Goal: Information Seeking & Learning: Learn about a topic

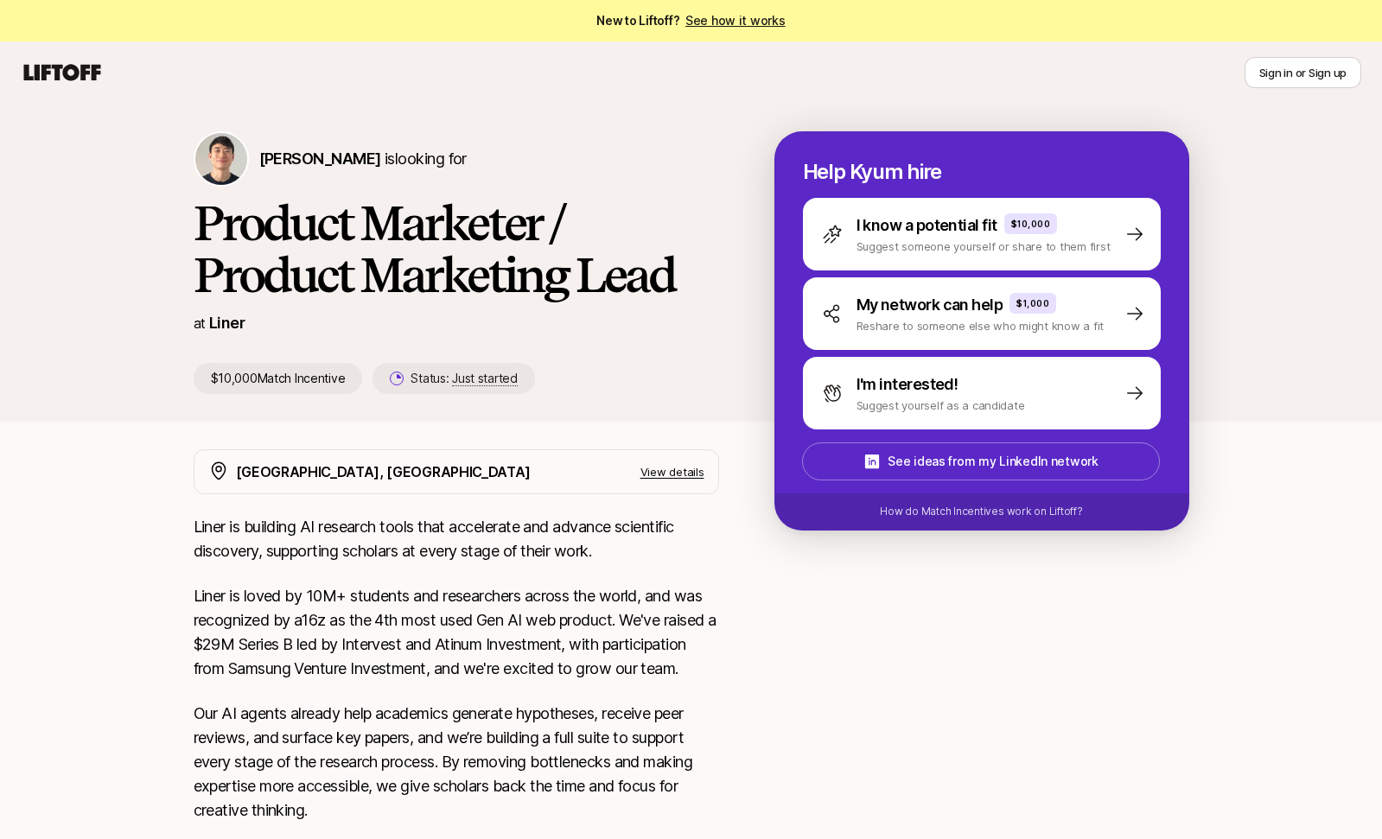
click at [276, 156] on span "[PERSON_NAME]" at bounding box center [320, 159] width 122 height 18
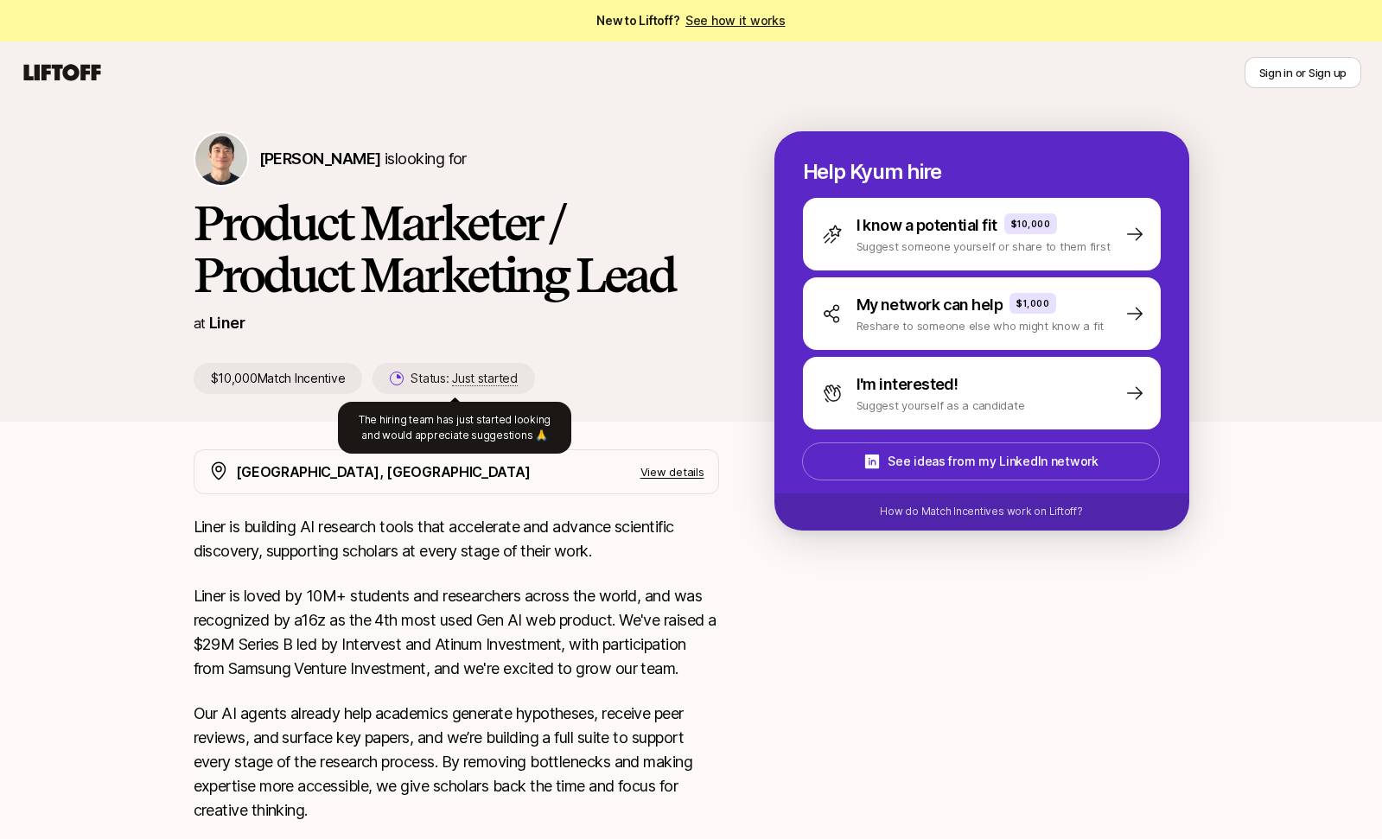
click at [485, 380] on span "Just started" at bounding box center [485, 379] width 66 height 16
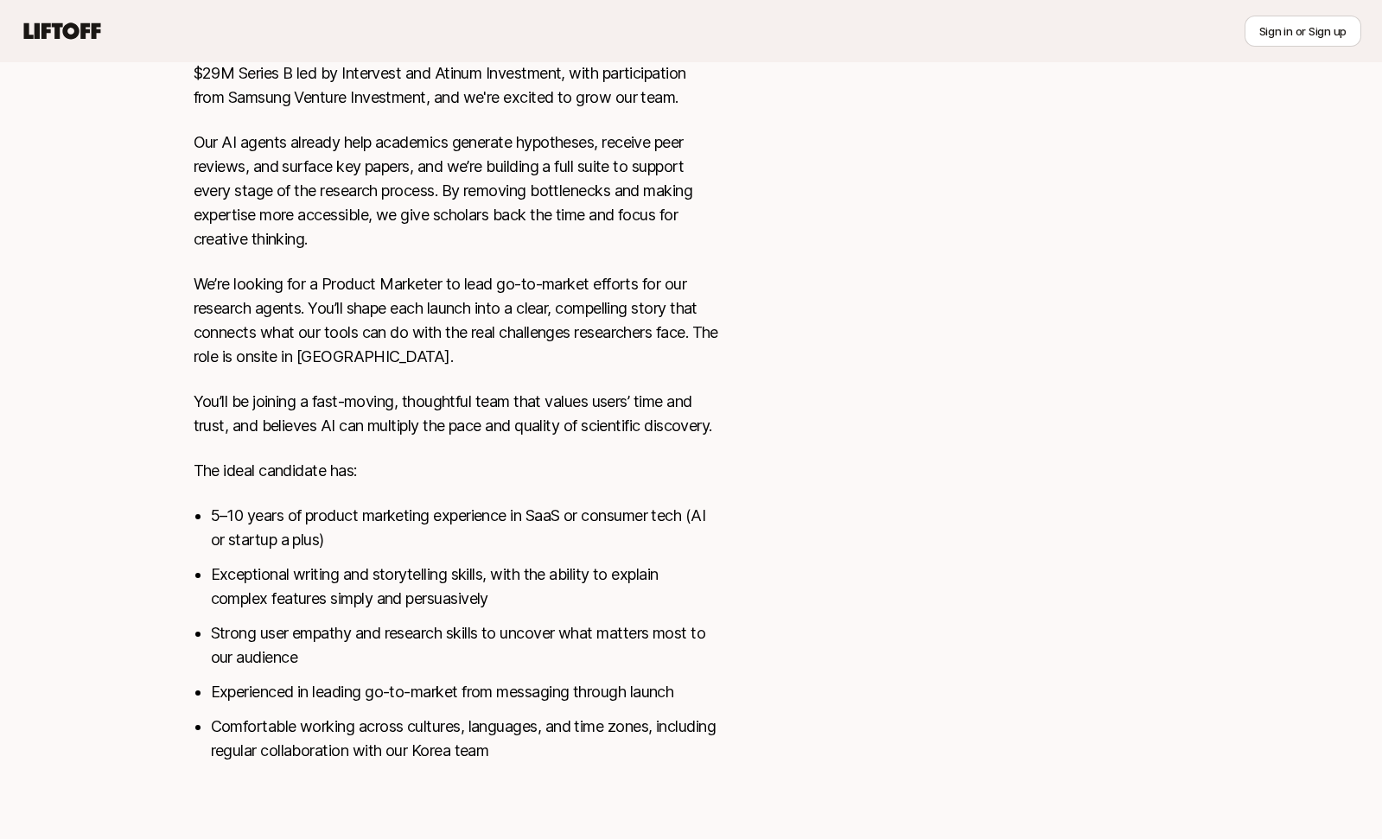
scroll to position [596, 0]
click at [449, 487] on div "Liner is building AI research tools that accelerate and advance scientific disc…" at bounding box center [457, 364] width 526 height 840
